Goal: Task Accomplishment & Management: Manage account settings

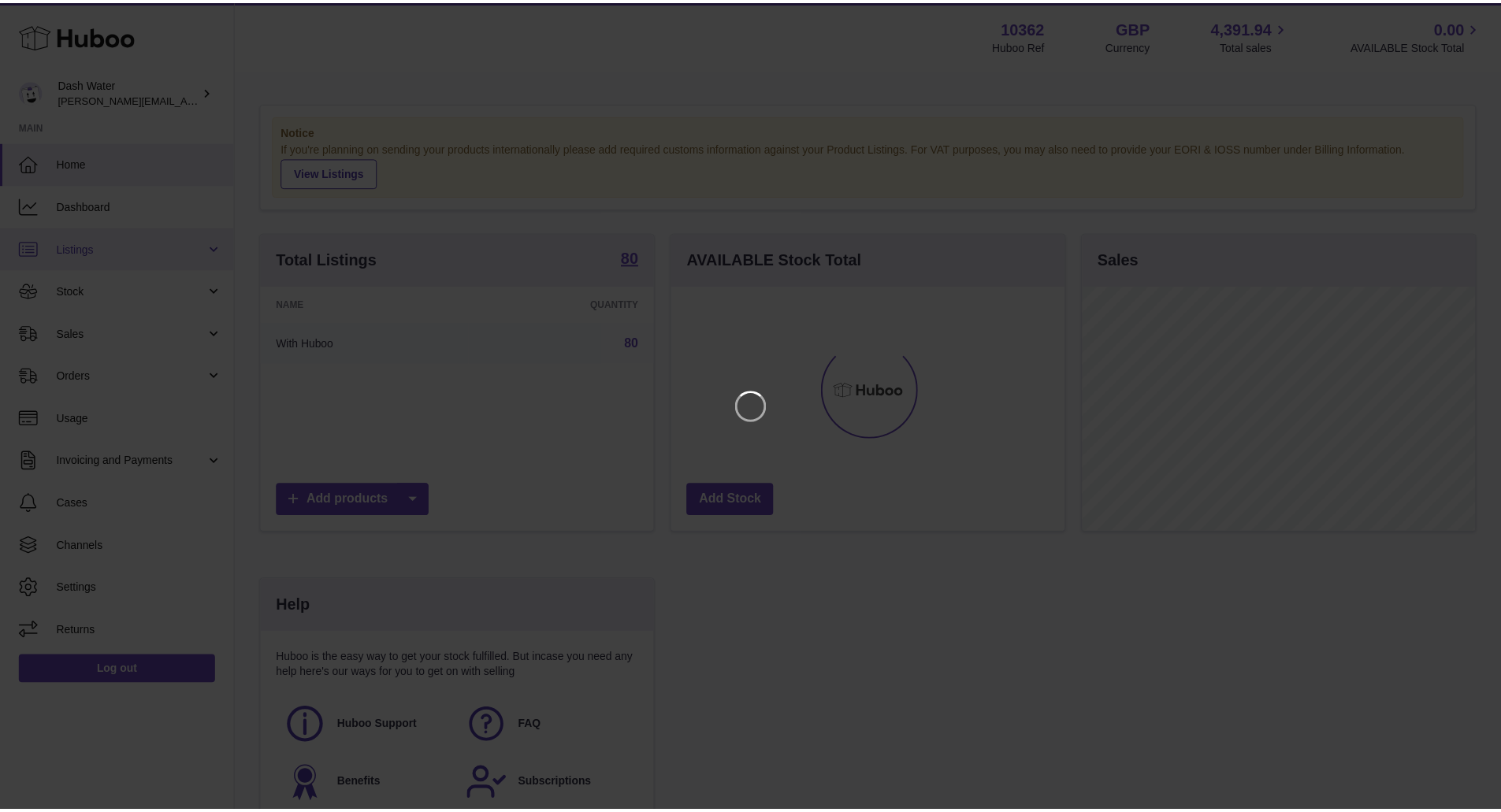
scroll to position [246, 397]
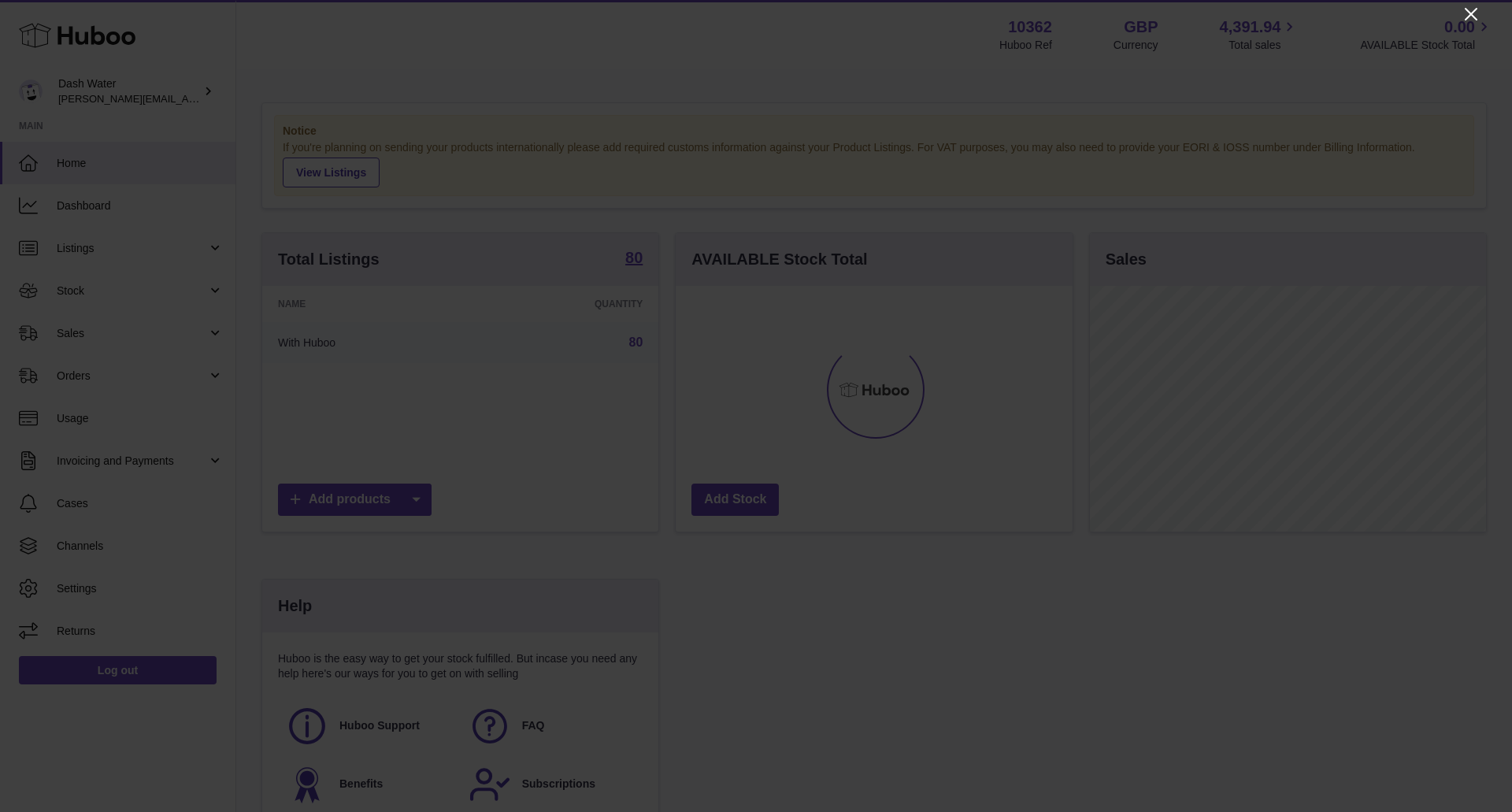
drag, startPoint x: 1476, startPoint y: 11, endPoint x: 1362, endPoint y: 36, distance: 116.7
click at [1475, 13] on icon "Close" at bounding box center [1471, 14] width 19 height 19
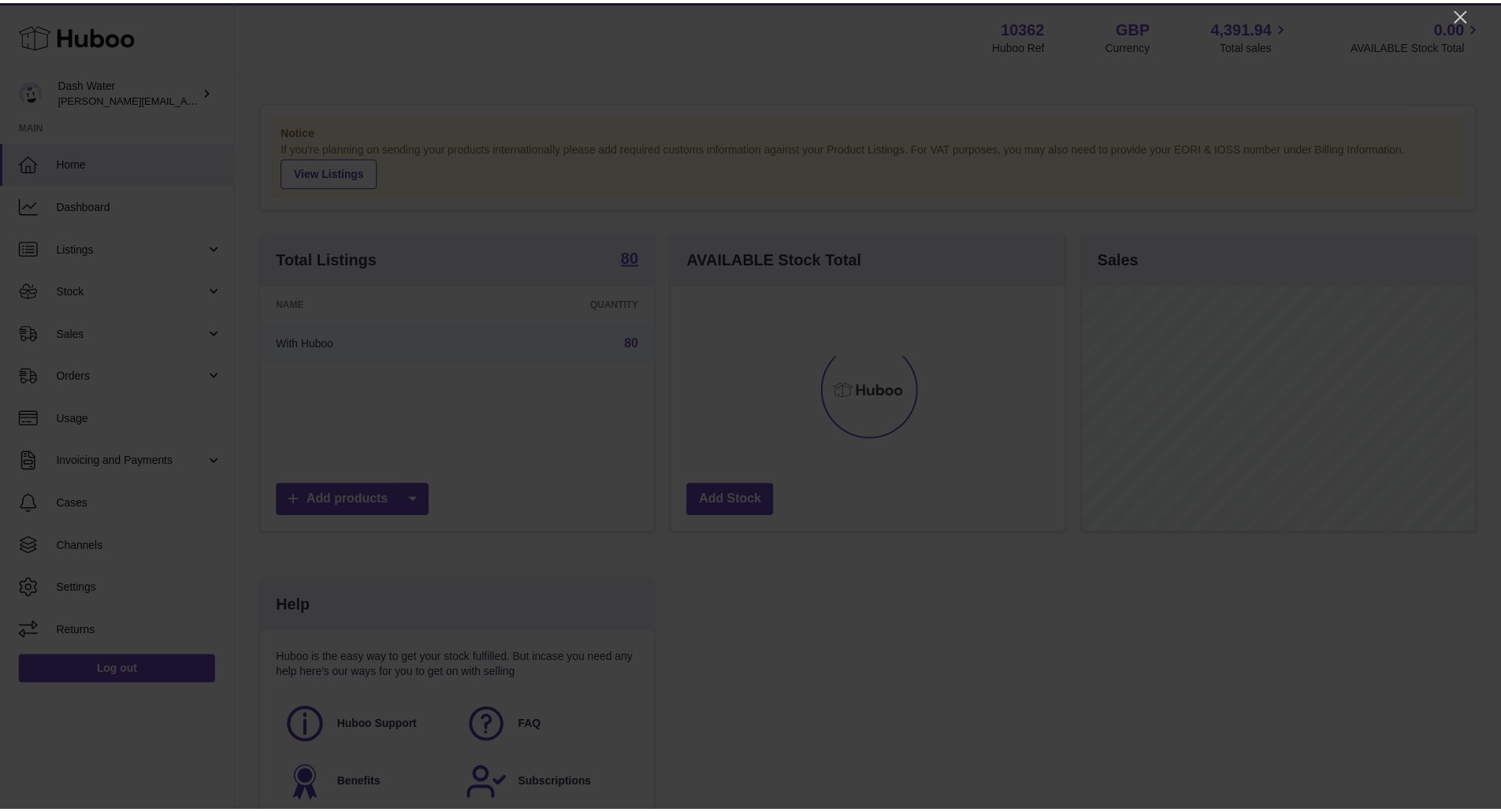
scroll to position [787439, 787460]
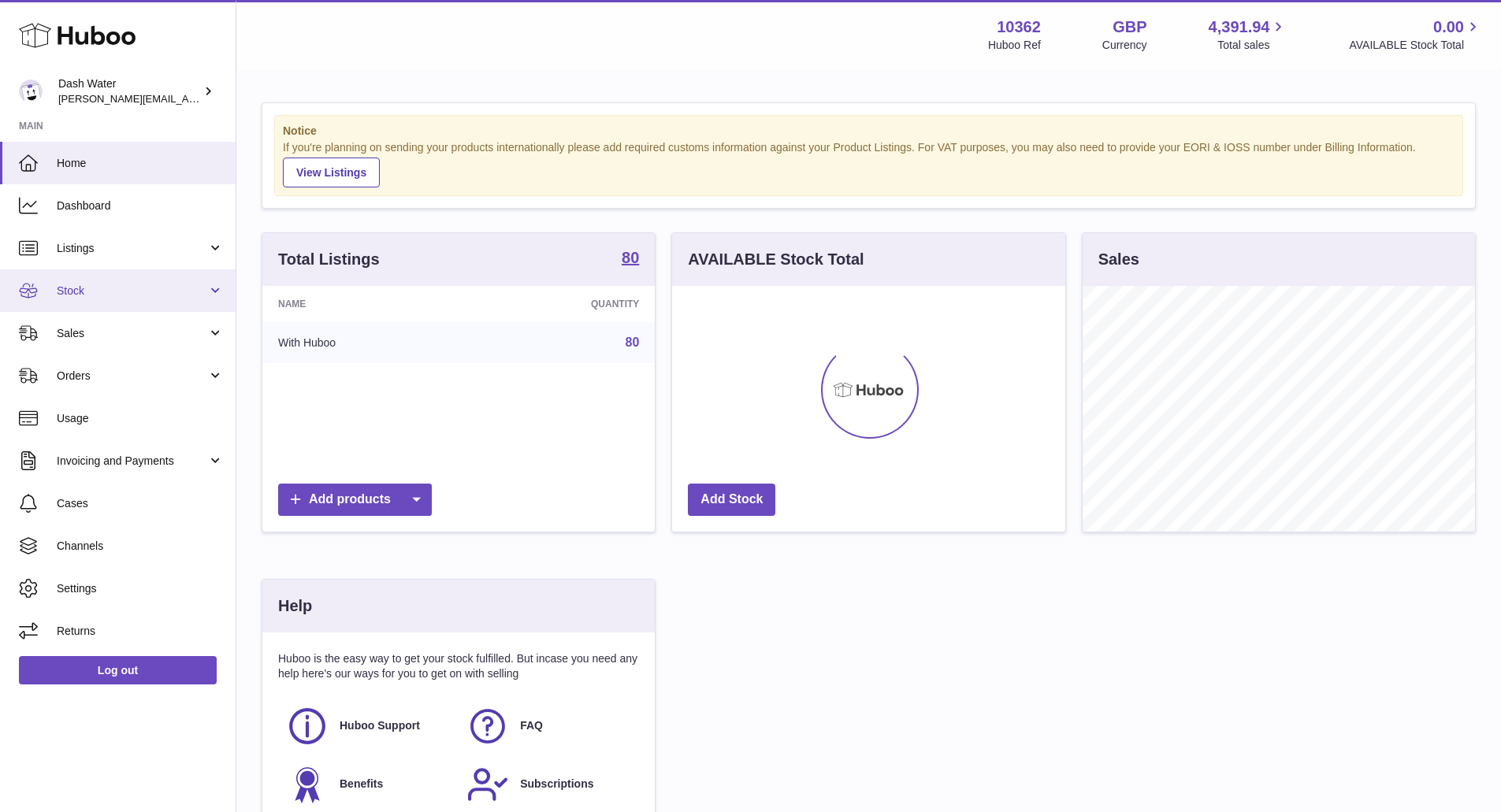
click at [42, 289] on link "Stock" at bounding box center [117, 290] width 235 height 43
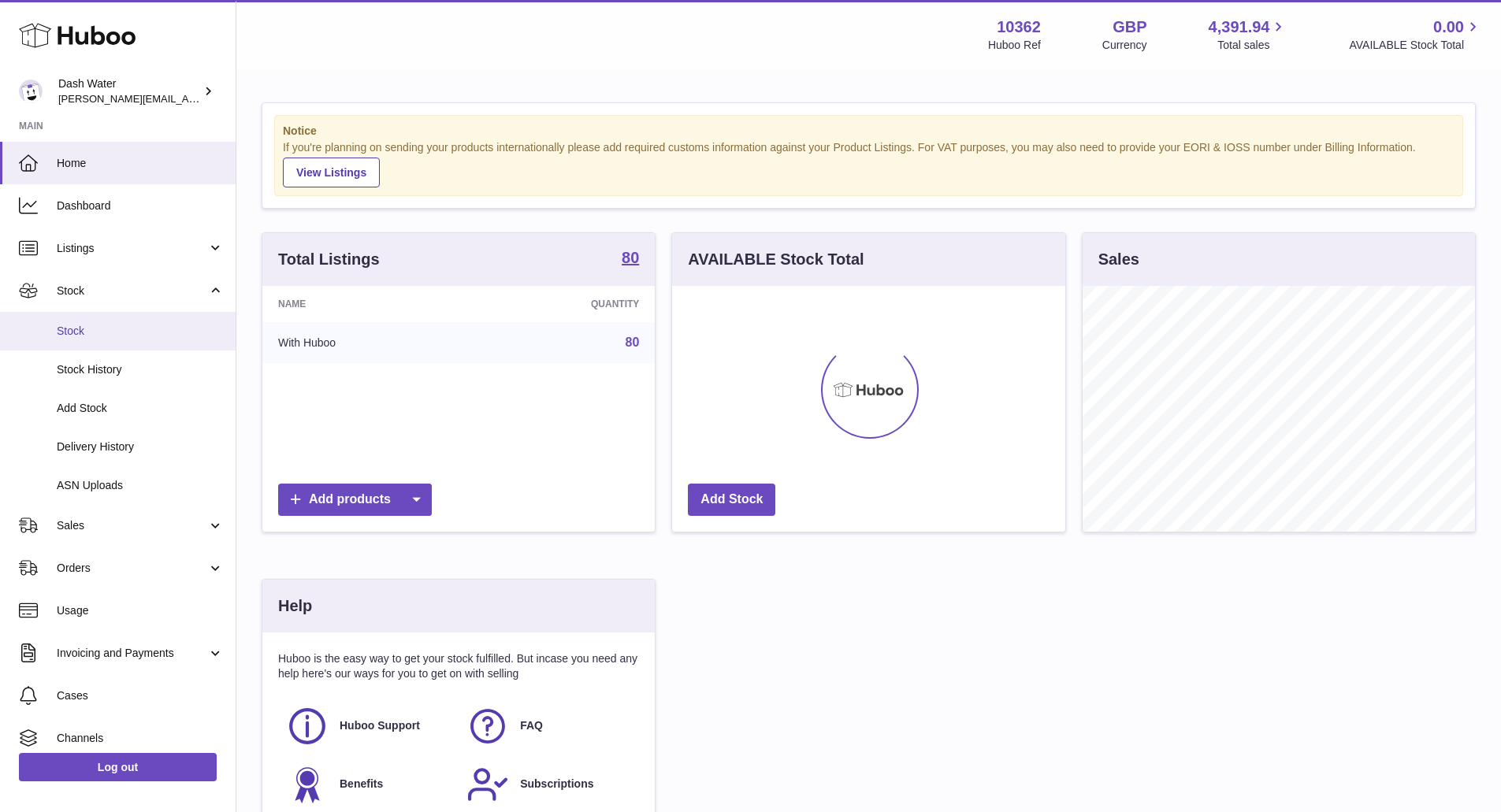
click at [97, 334] on span "Stock" at bounding box center [140, 331] width 167 height 15
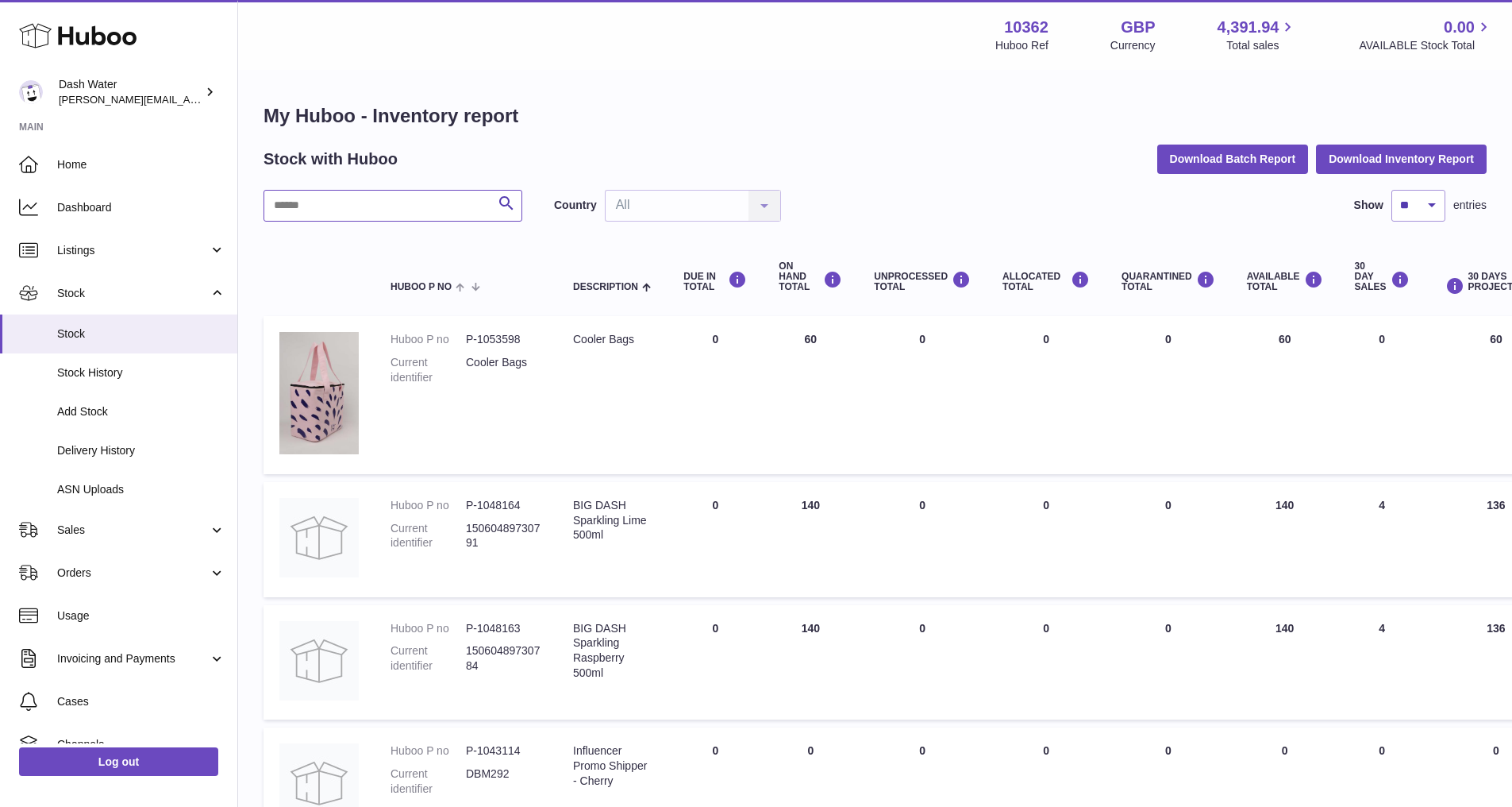
click at [310, 202] on input "text" at bounding box center [393, 206] width 259 height 32
type input "*****"
